Goal: Task Accomplishment & Management: Manage account settings

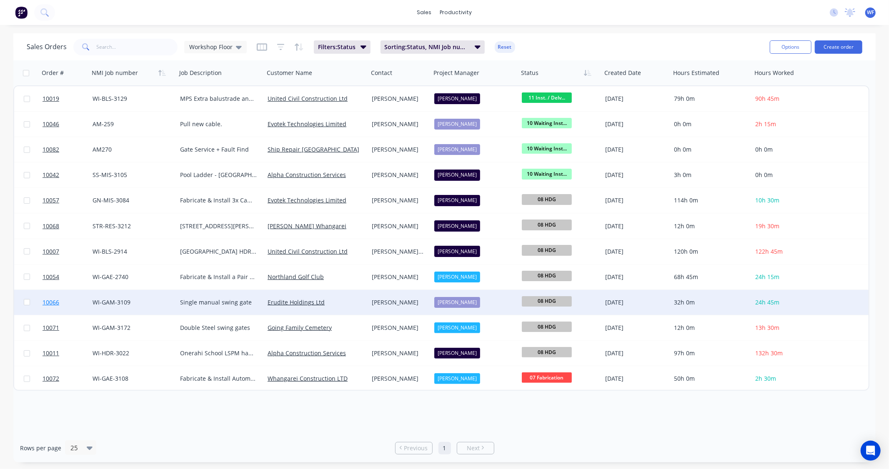
click at [45, 301] on span "10066" at bounding box center [51, 302] width 17 height 8
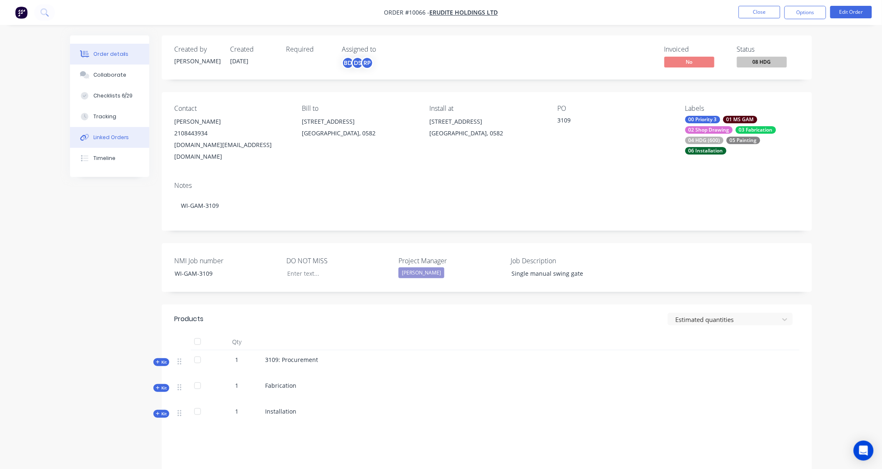
click at [114, 138] on div "Linked Orders" at bounding box center [111, 138] width 36 height 8
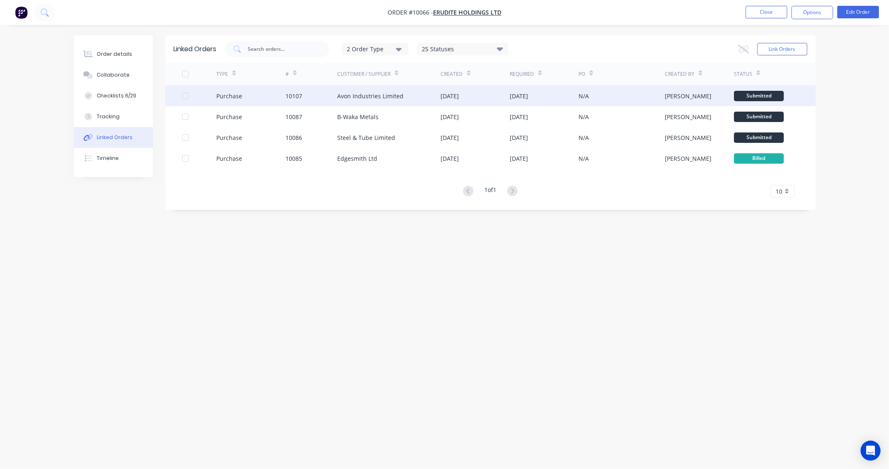
click at [232, 97] on div "Purchase" at bounding box center [229, 96] width 26 height 9
click at [754, 96] on div "Submitted" at bounding box center [759, 96] width 50 height 10
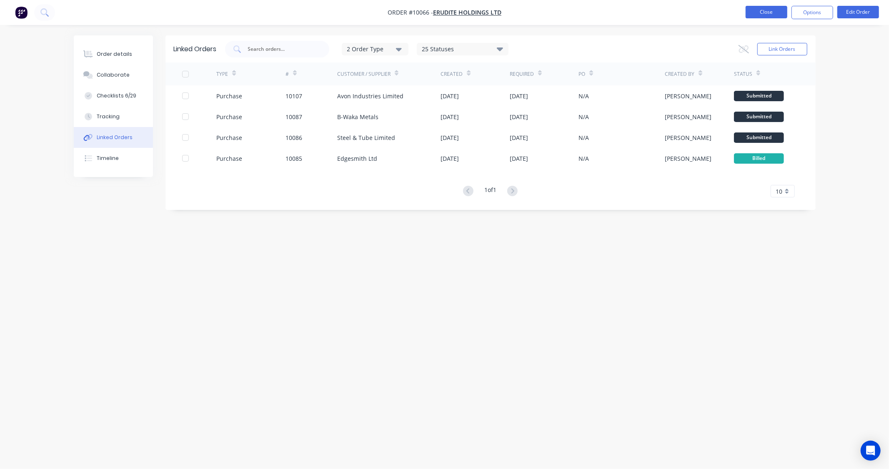
click at [767, 13] on button "Close" at bounding box center [766, 12] width 42 height 13
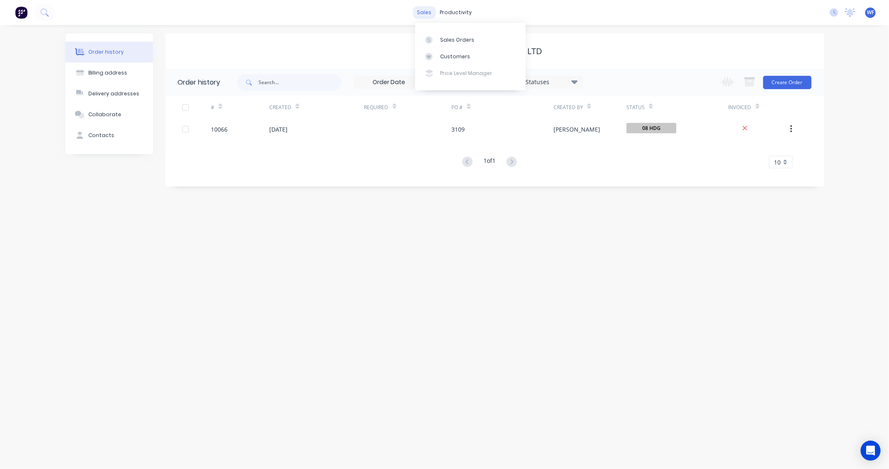
click at [423, 8] on div "sales" at bounding box center [424, 12] width 23 height 13
click at [439, 42] on link "Sales Orders" at bounding box center [470, 39] width 110 height 17
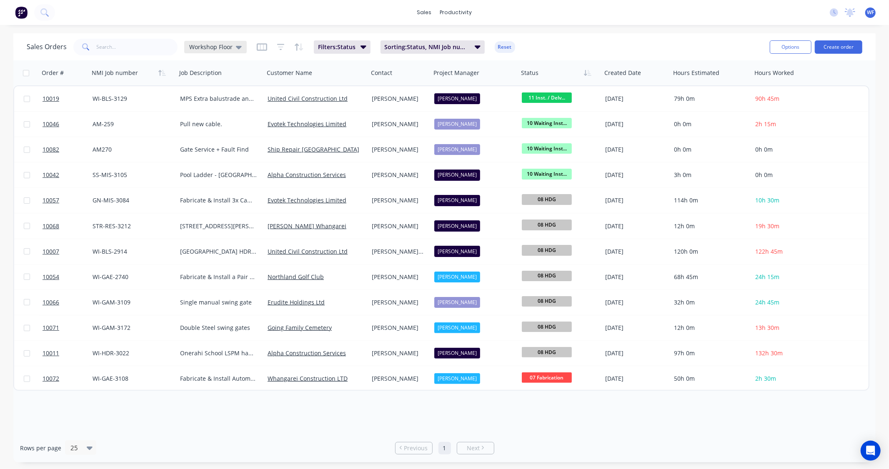
click at [223, 47] on span "Workshop Floor" at bounding box center [210, 47] width 43 height 9
click at [315, 22] on div "sales productivity sales Sales Orders Customers Price Level Manager productivit…" at bounding box center [444, 12] width 889 height 25
